Goal: Task Accomplishment & Management: Use online tool/utility

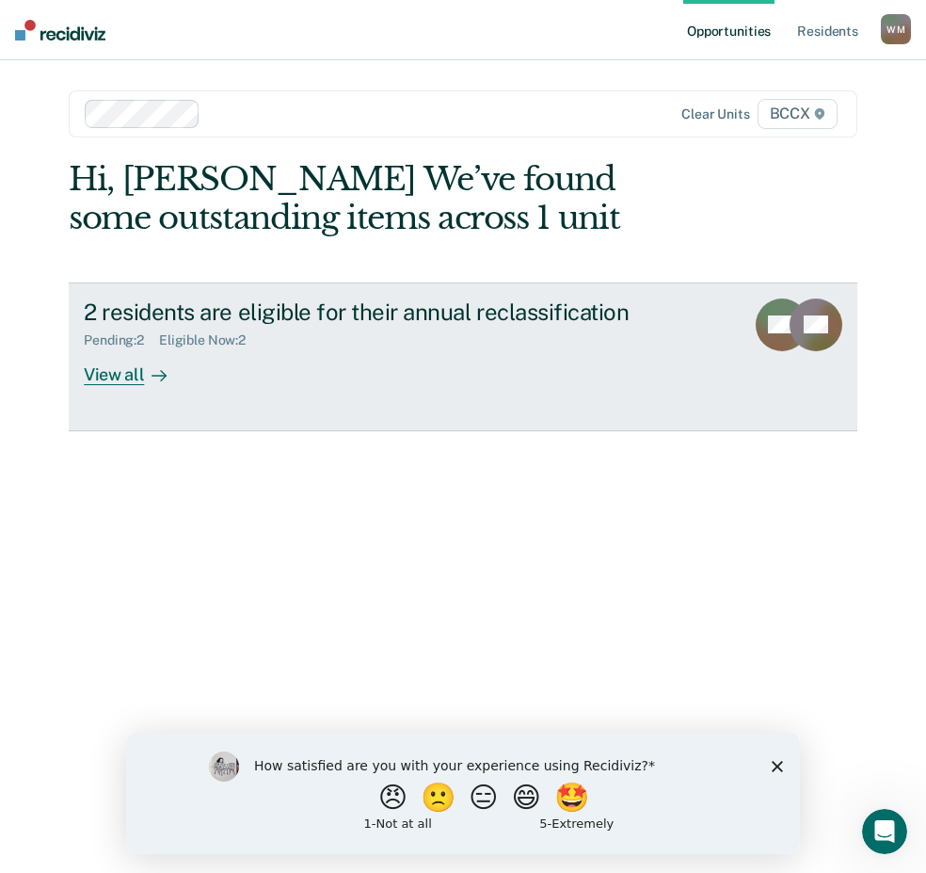
click at [243, 385] on link "2 residents are eligible for their annual reclassification Pending : 2 Eligible…" at bounding box center [463, 356] width 789 height 149
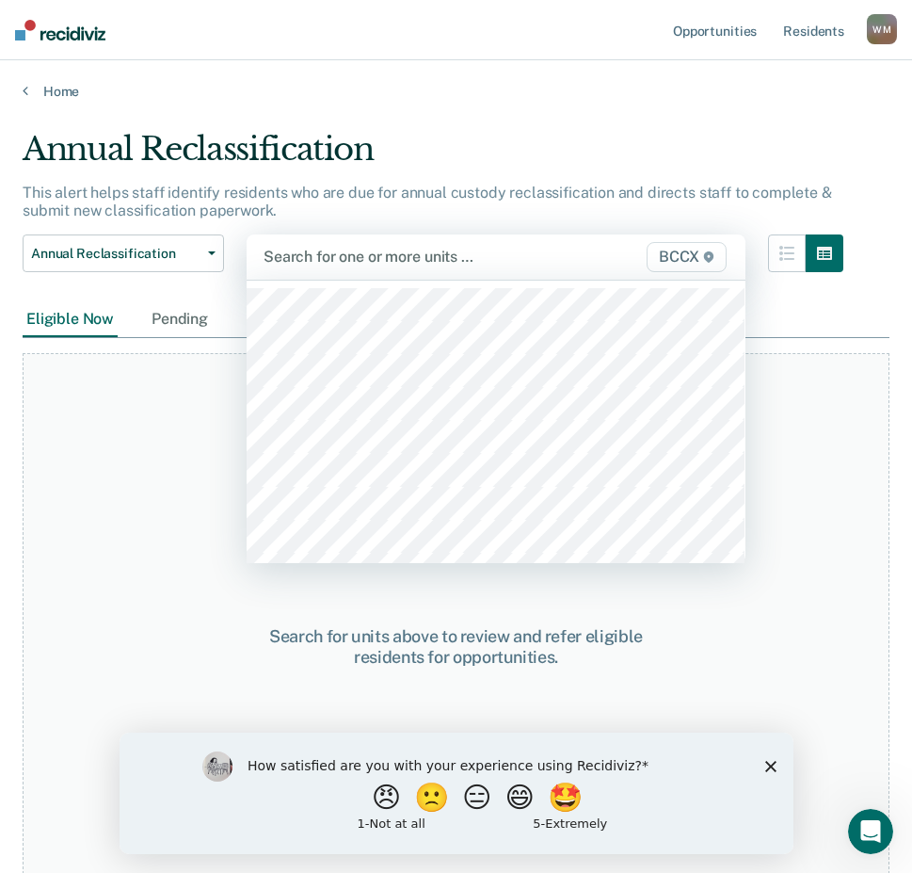
click at [363, 256] on div at bounding box center [426, 257] width 325 height 22
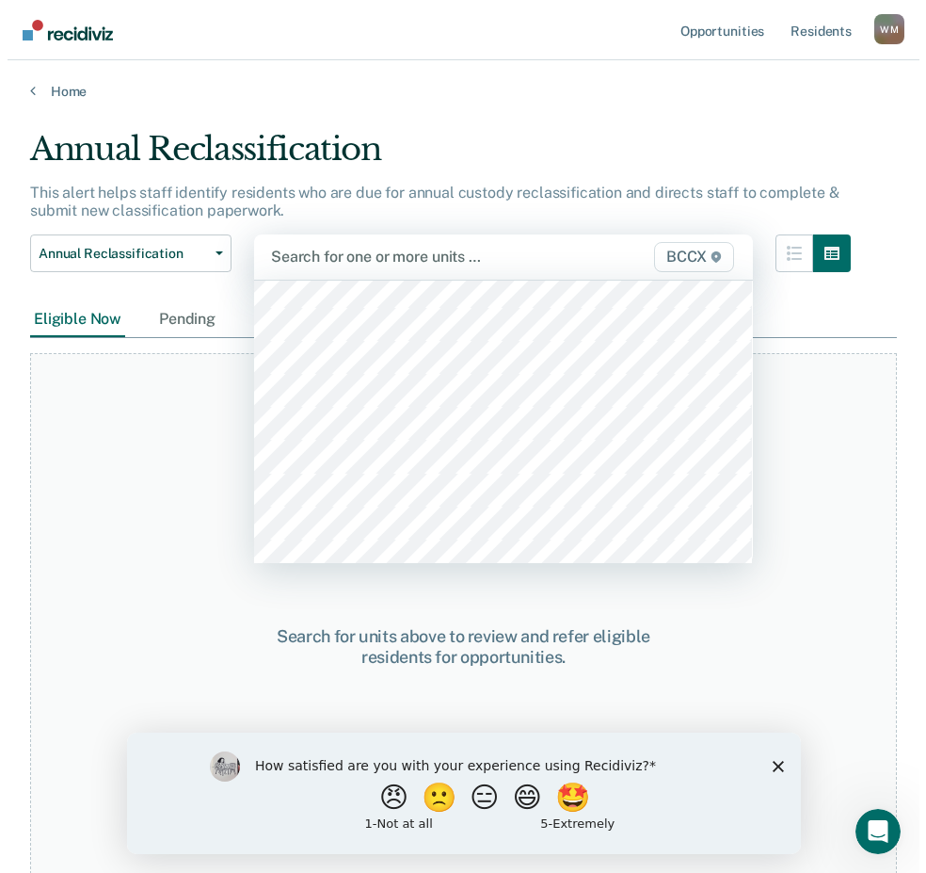
scroll to position [471, 0]
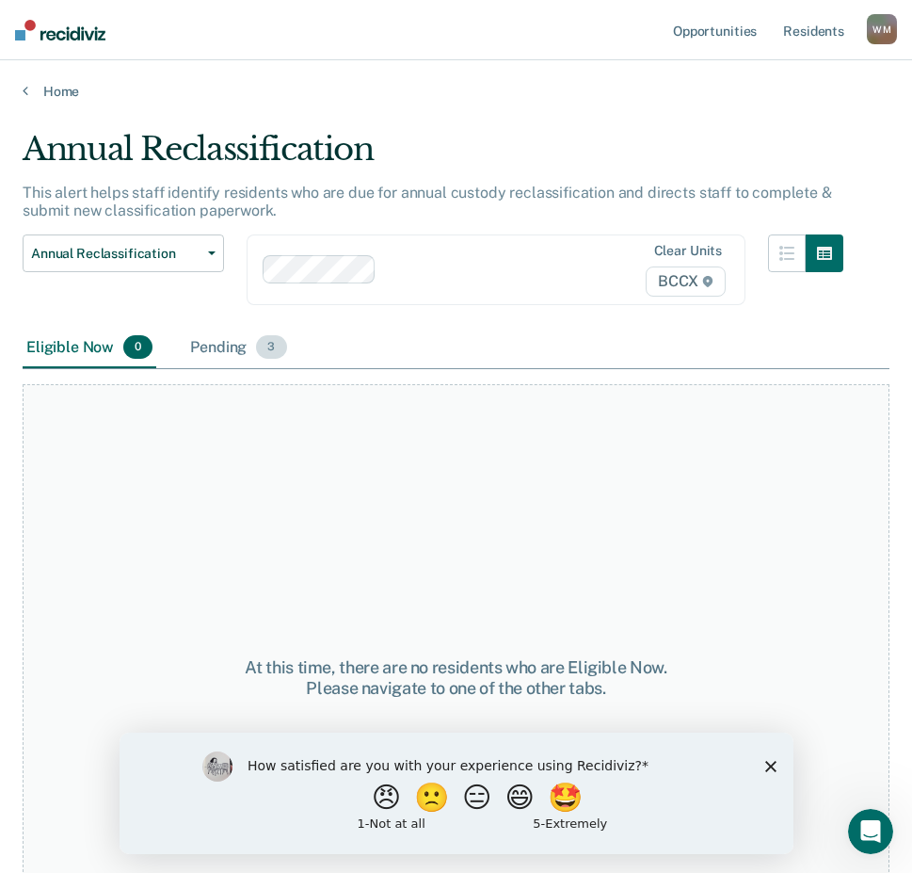
click at [219, 351] on div "Pending 3" at bounding box center [238, 348] width 104 height 41
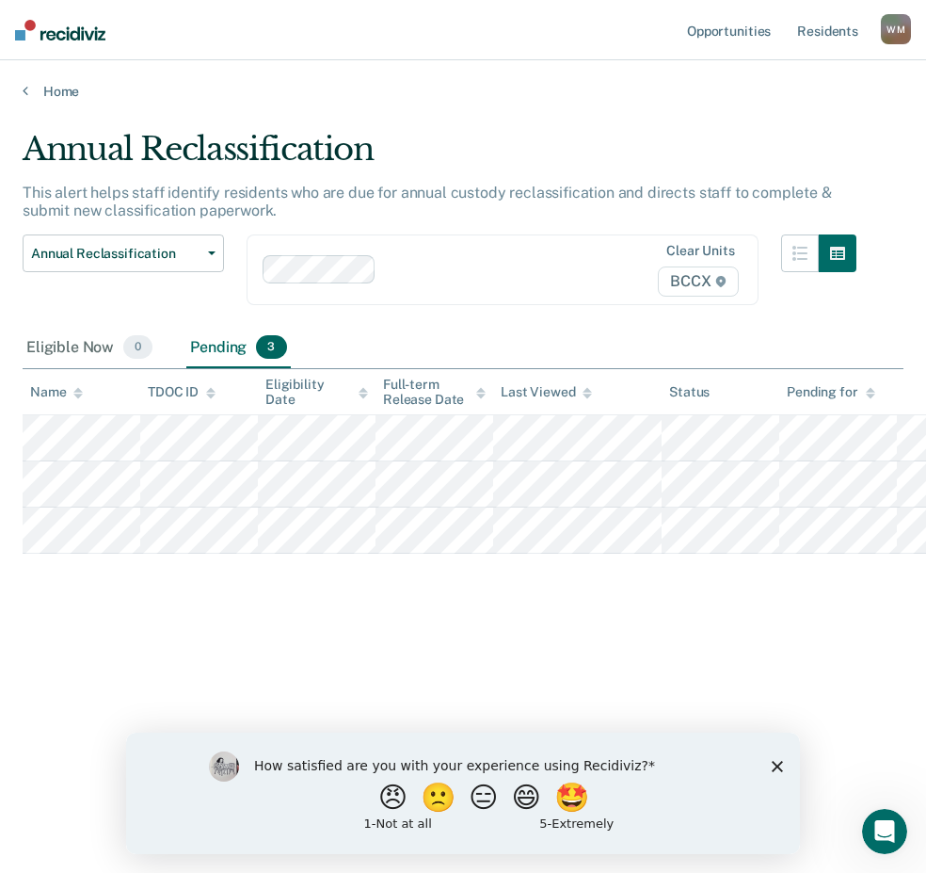
drag, startPoint x: 122, startPoint y: 674, endPoint x: 140, endPoint y: 667, distance: 19.4
click at [122, 674] on div "Annual Reclassification This alert helps staff identify residents who are due f…" at bounding box center [463, 431] width 881 height 602
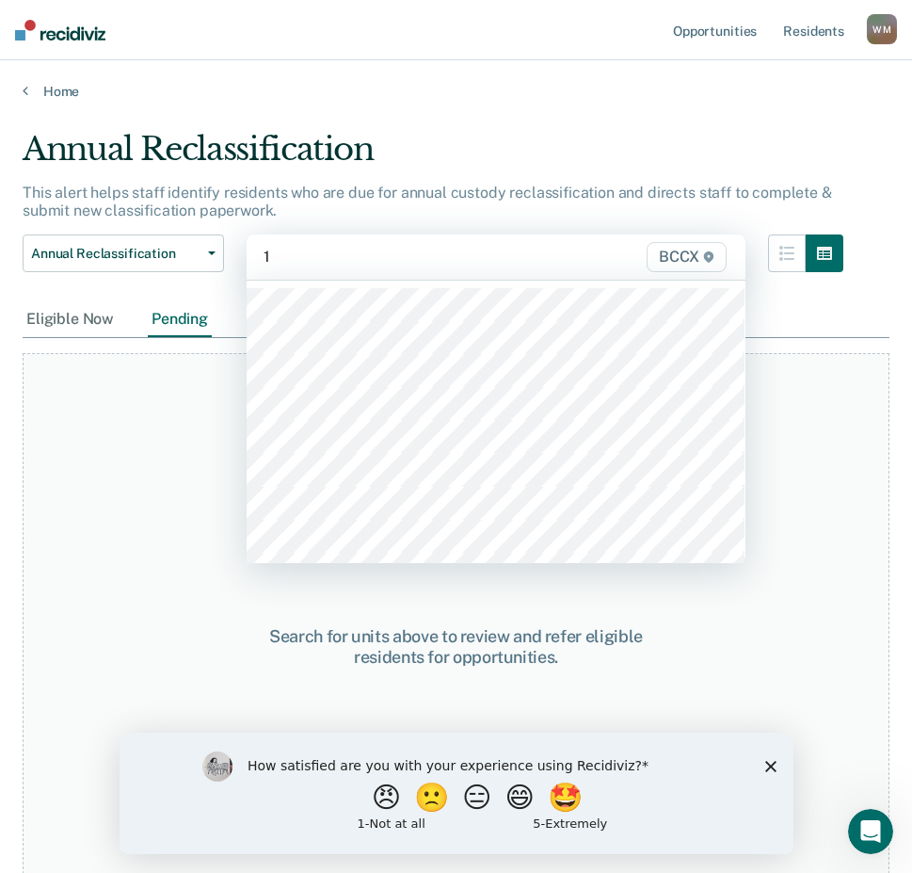
type input "14"
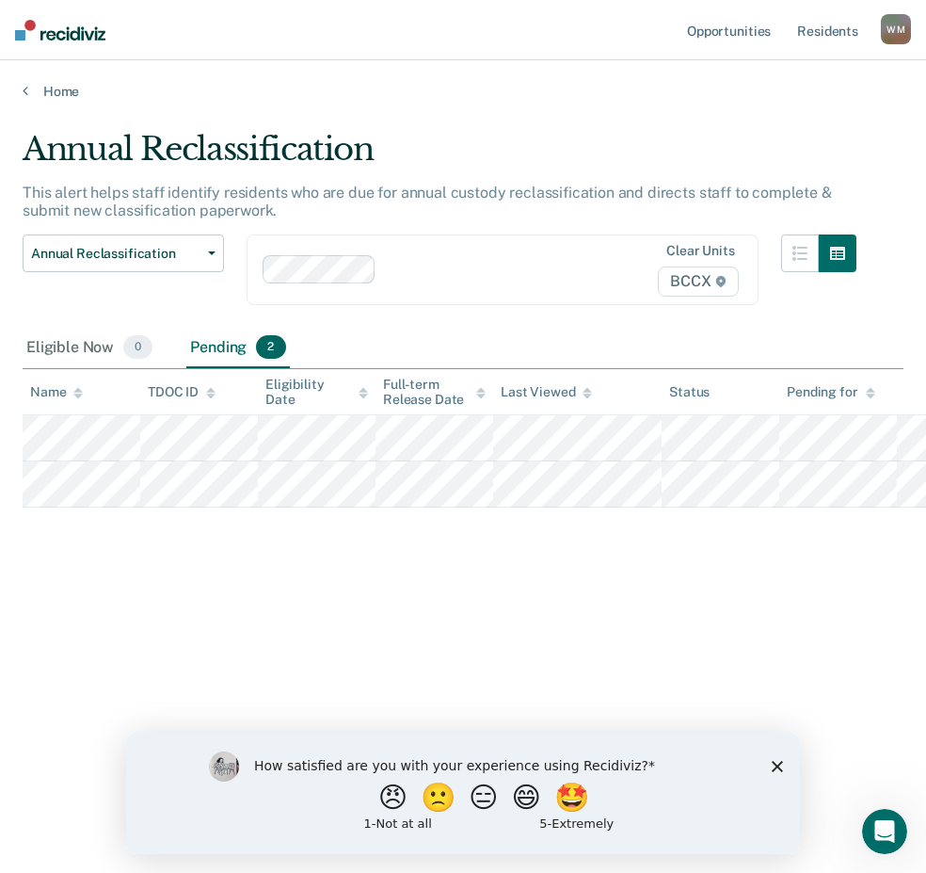
click at [87, 666] on div "Annual Reclassification This alert helps staff identify residents who are due f…" at bounding box center [463, 431] width 881 height 602
